Goal: Find contact information: Find contact information

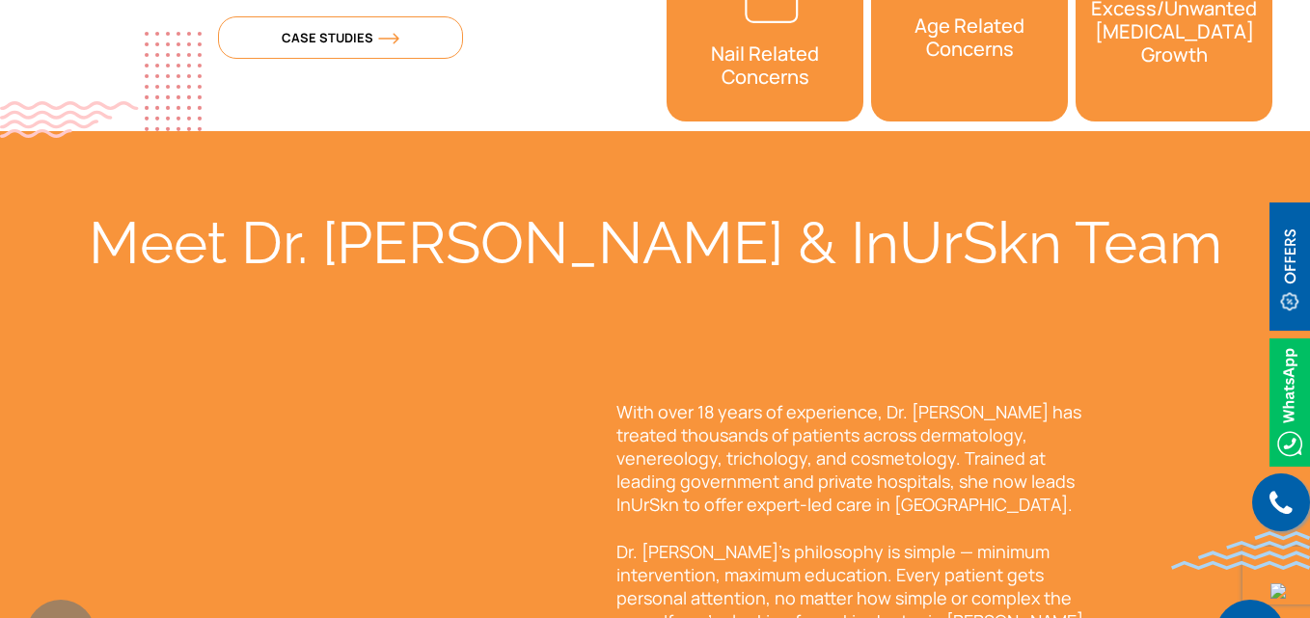
scroll to position [1254, 0]
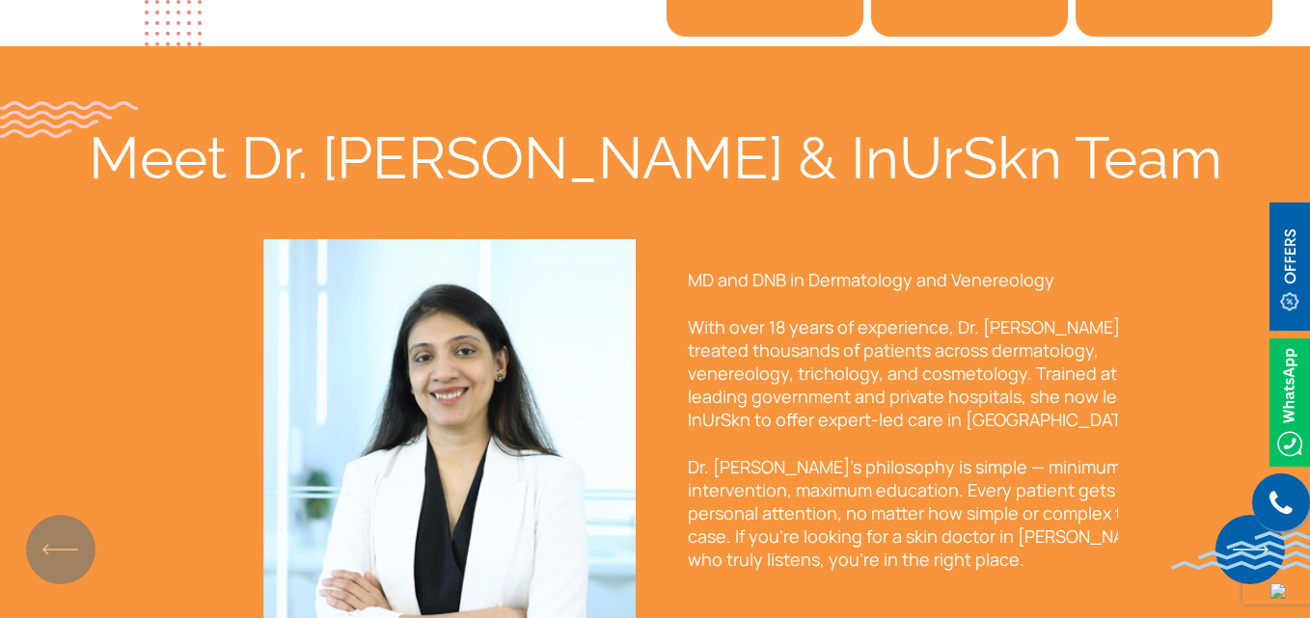
click at [766, 375] on div "MD and DNB in Dermatology and Venereology With over 18 years of experience, Dr.…" at bounding box center [924, 493] width 531 height 509
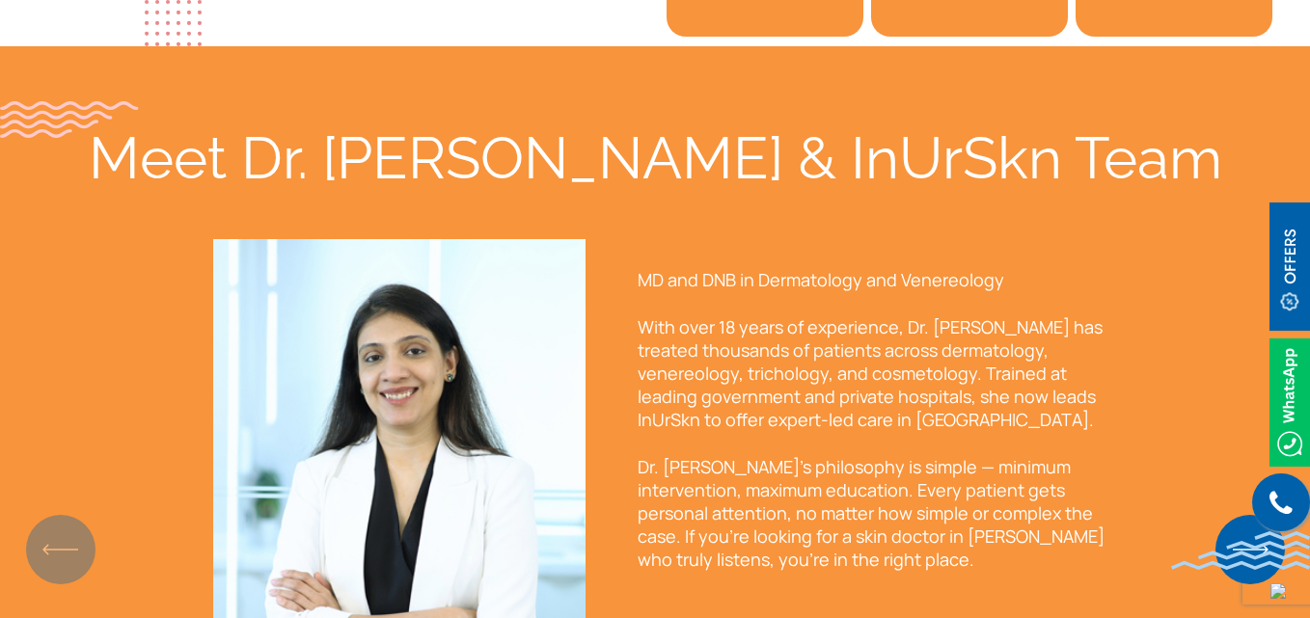
click at [661, 371] on p "With over 18 years of experience, Dr. [PERSON_NAME] has treated thousands of pa…" at bounding box center [874, 374] width 473 height 116
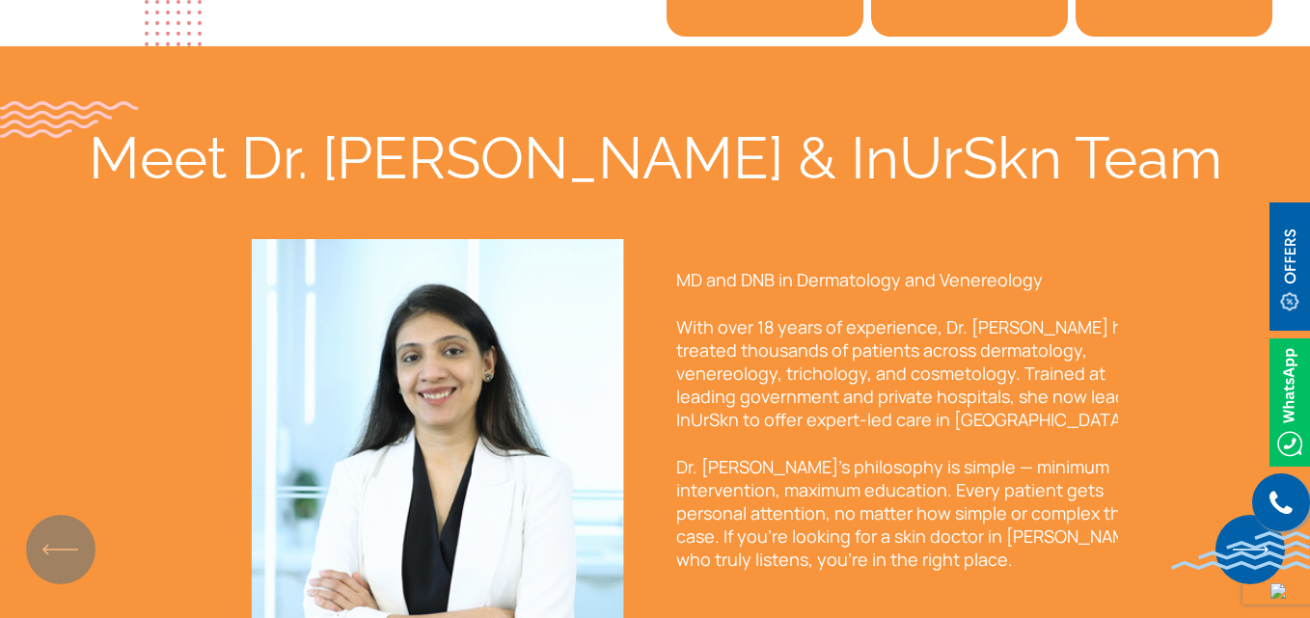
click at [752, 563] on div "MD and DNB in Dermatology and Venereology With over 18 years of experience, Dr.…" at bounding box center [912, 493] width 531 height 509
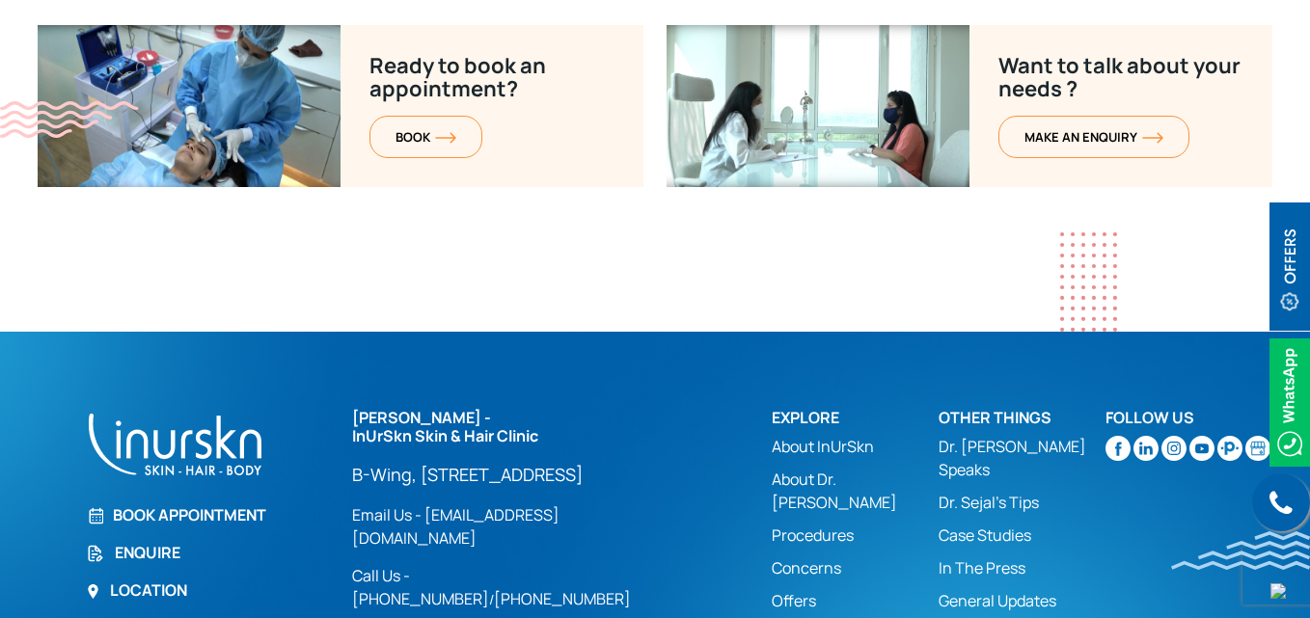
scroll to position [7889, 0]
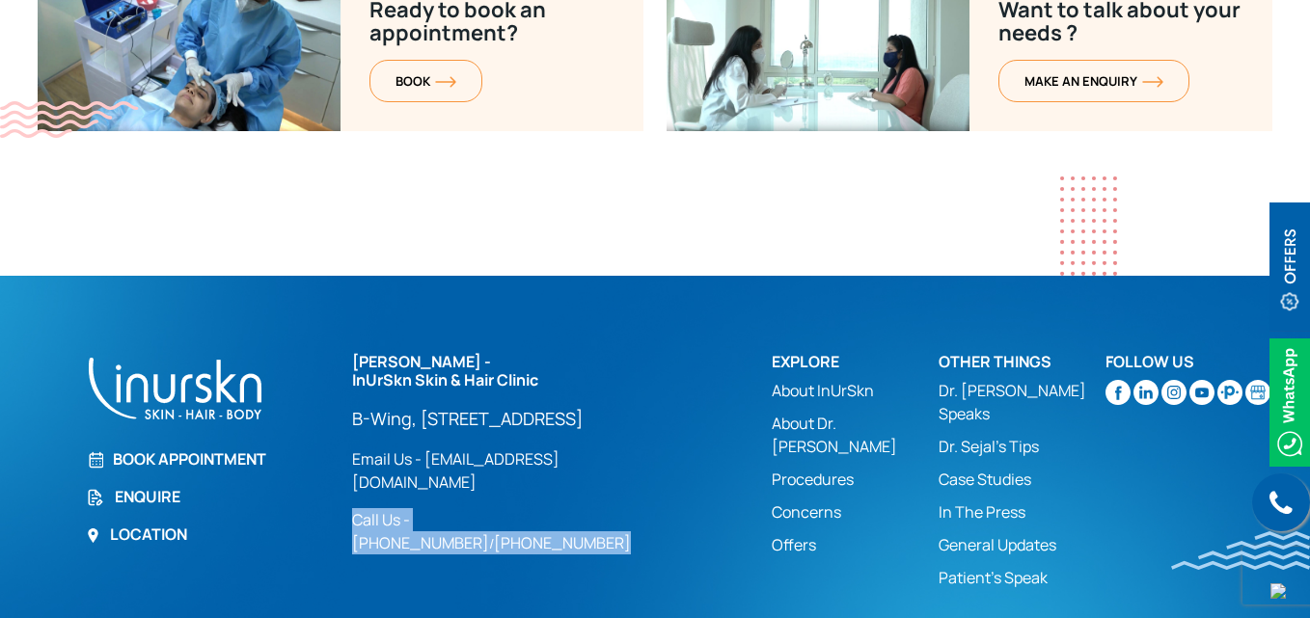
drag, startPoint x: 348, startPoint y: 497, endPoint x: 666, endPoint y: 492, distance: 317.5
click at [666, 492] on div "[PERSON_NAME] - InUrSkn Skin & Hair Clinic [GEOGRAPHIC_DATA][STREET_ADDRESS] Lo…" at bounding box center [551, 476] width 420 height 246
copy div "Call Us - [PHONE_NUMBER] / [PHONE_NUMBER]"
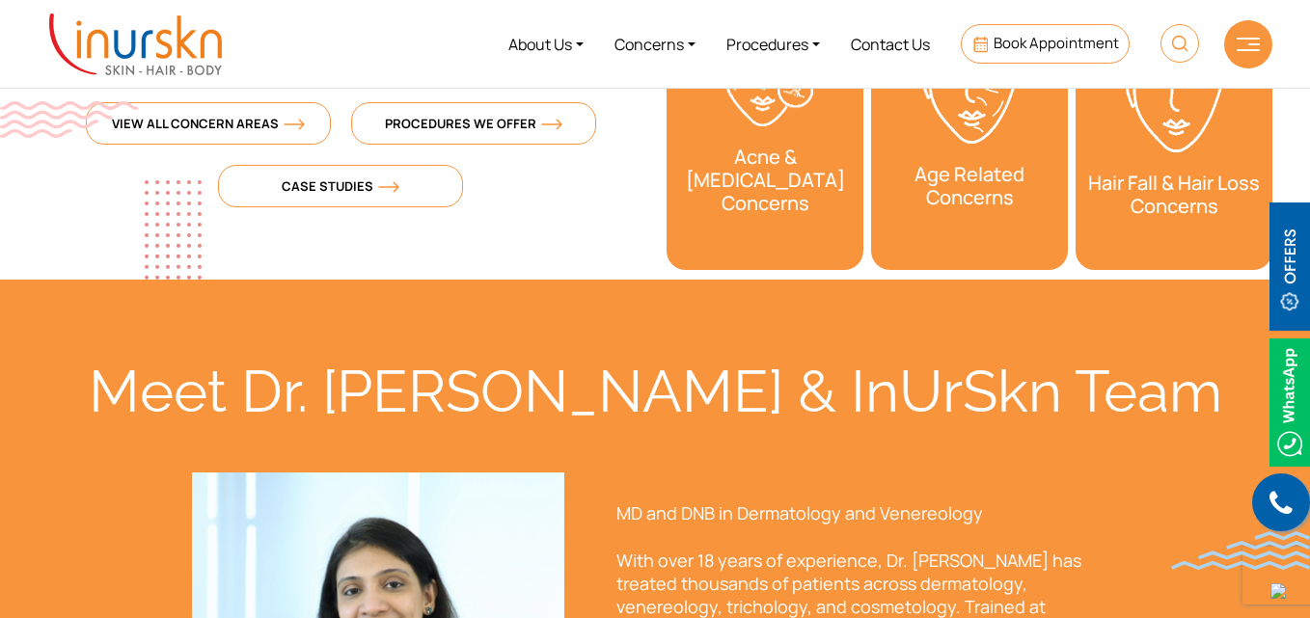
scroll to position [942, 0]
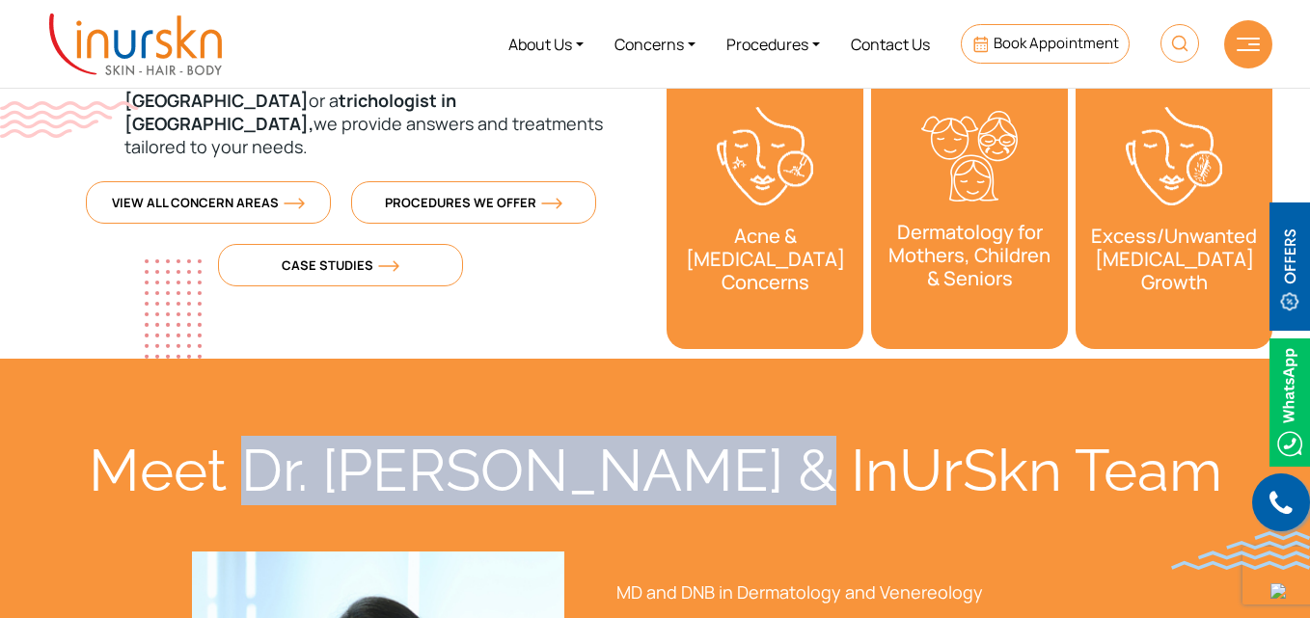
drag, startPoint x: 415, startPoint y: 456, endPoint x: 899, endPoint y: 489, distance: 485.5
click at [899, 489] on div "Meet Dr. [PERSON_NAME] & InUrSkn Team" at bounding box center [655, 470] width 1235 height 69
copy div "Dr. [PERSON_NAME] & [PERSON_NAME]"
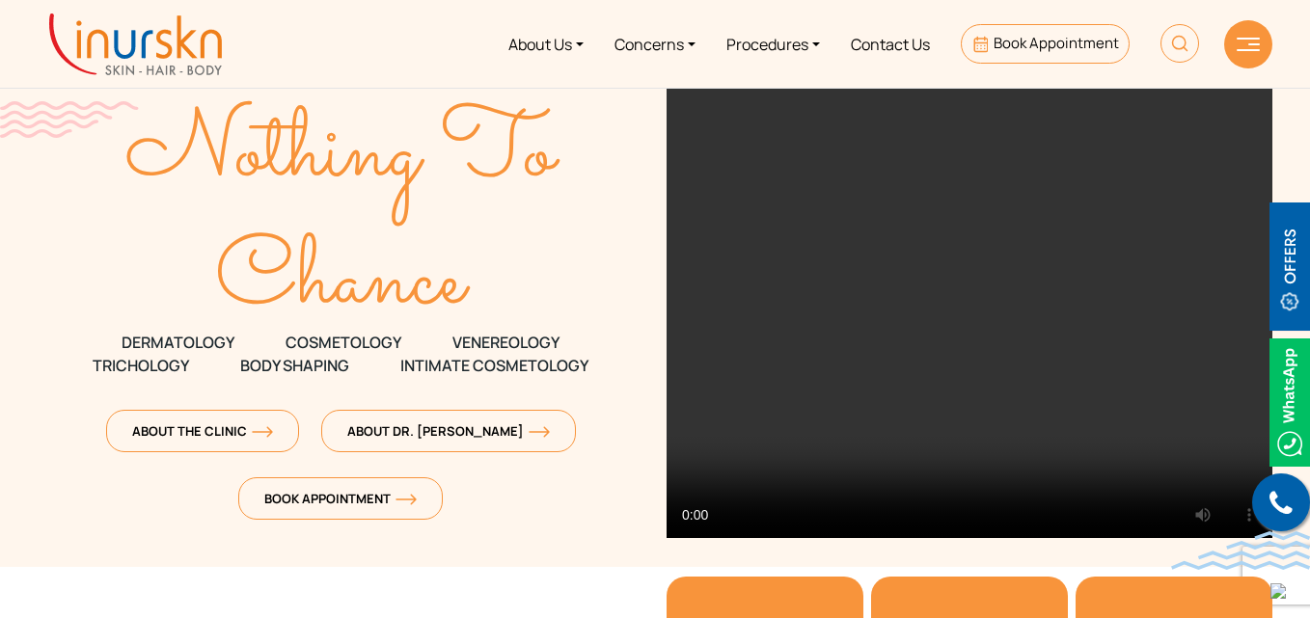
scroll to position [0, 0]
